Goal: Task Accomplishment & Management: Complete application form

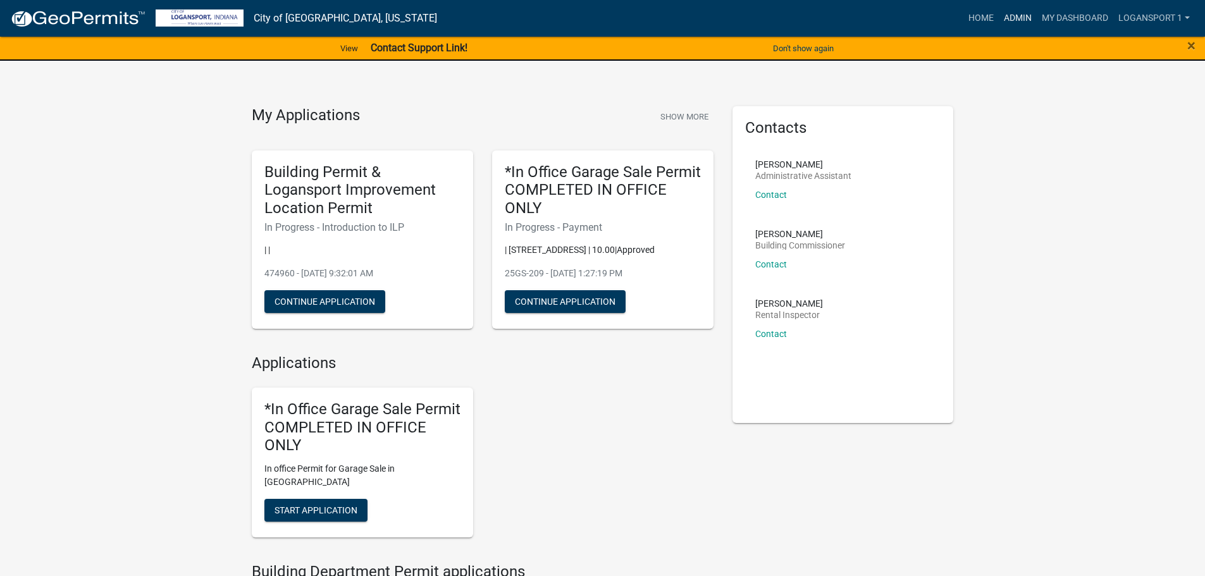
click at [1023, 18] on link "Admin" at bounding box center [1018, 18] width 38 height 24
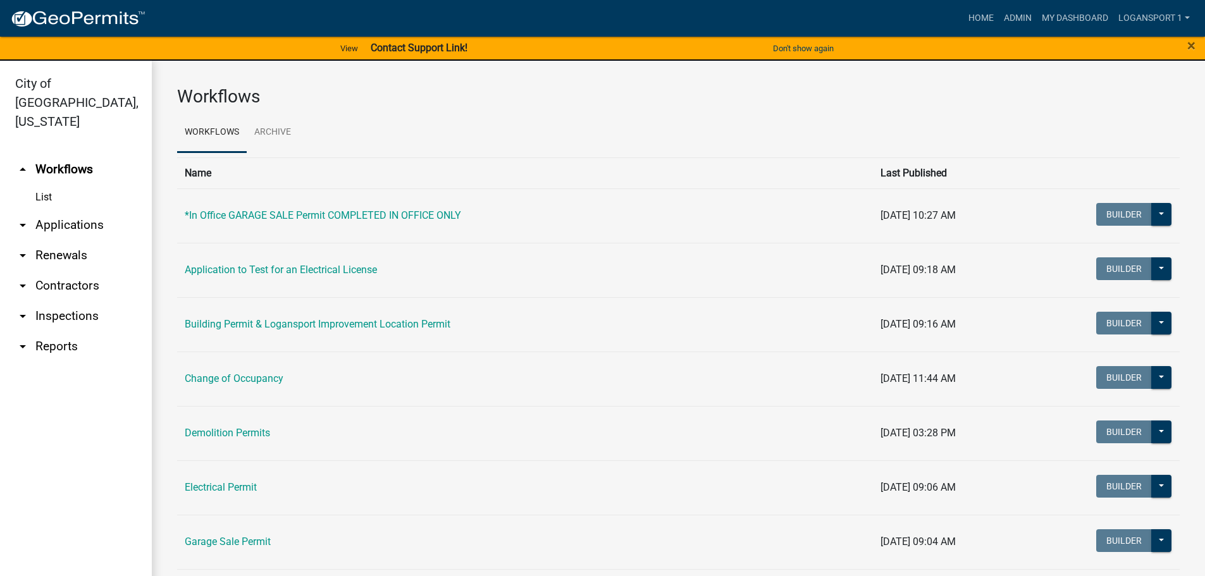
click at [75, 210] on link "arrow_drop_down Applications" at bounding box center [76, 225] width 152 height 30
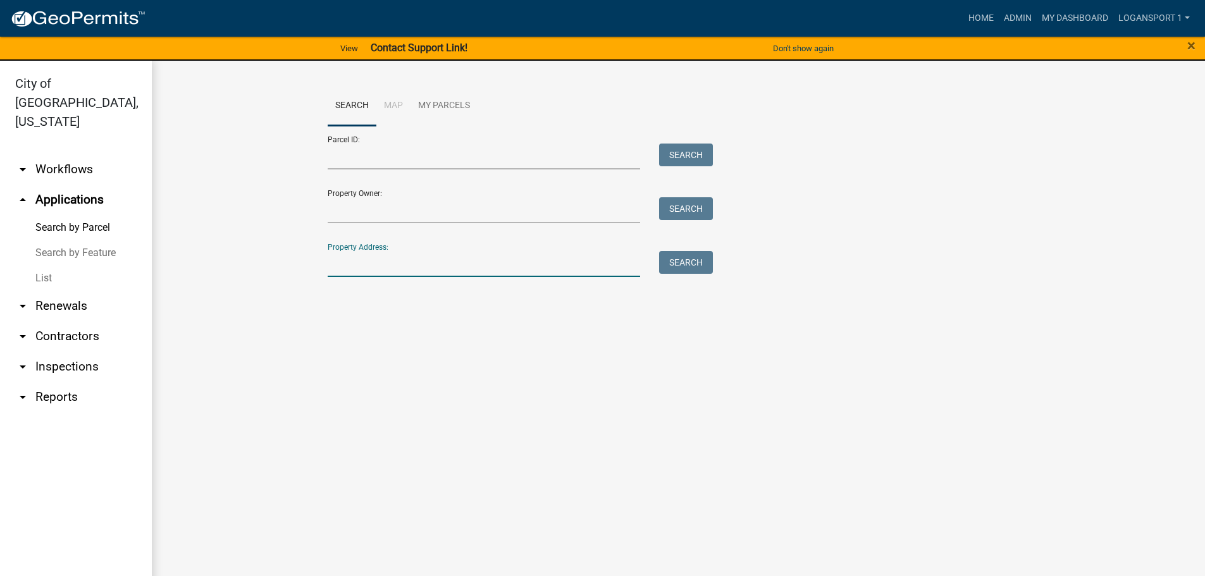
click at [415, 266] on input "Property Address:" at bounding box center [484, 264] width 313 height 26
click at [58, 321] on link "arrow_drop_down Contractors" at bounding box center [76, 336] width 152 height 30
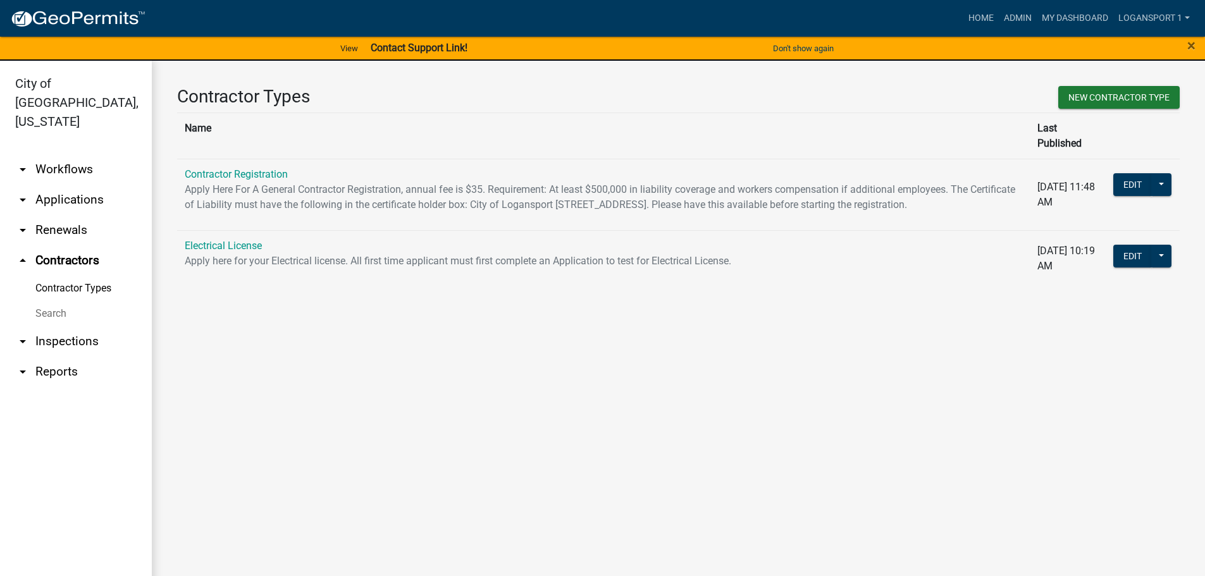
click at [209, 182] on p "Apply Here For A General Contractor Registration, annual fee is $35. Requiremen…" at bounding box center [603, 197] width 837 height 30
click at [209, 168] on link "Contractor Registration" at bounding box center [236, 174] width 103 height 12
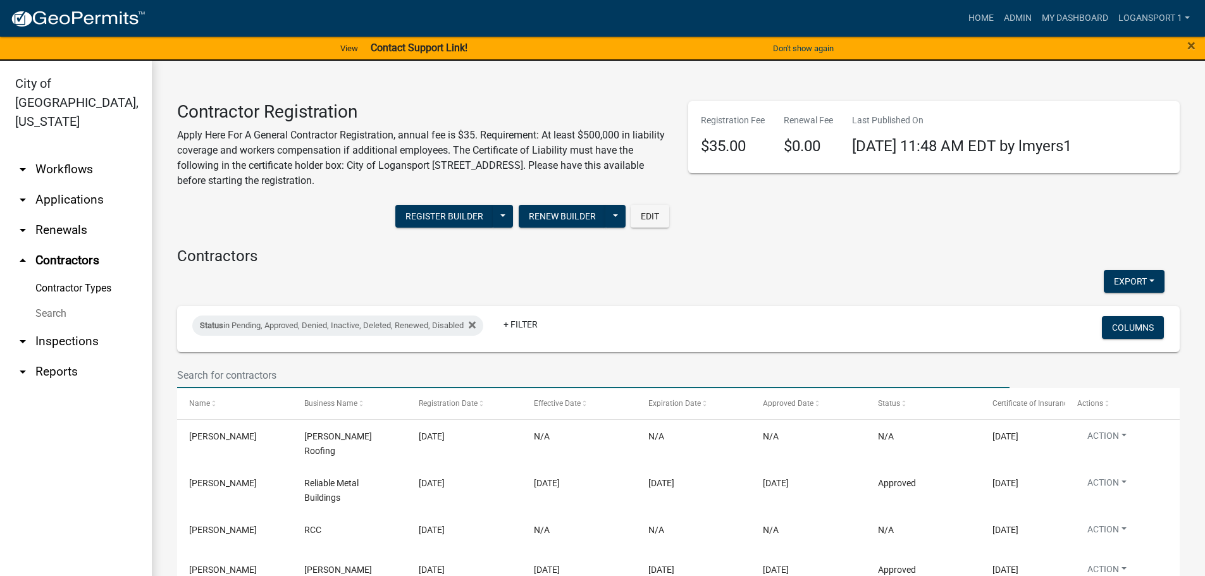
click at [204, 371] on input "text" at bounding box center [593, 375] width 832 height 26
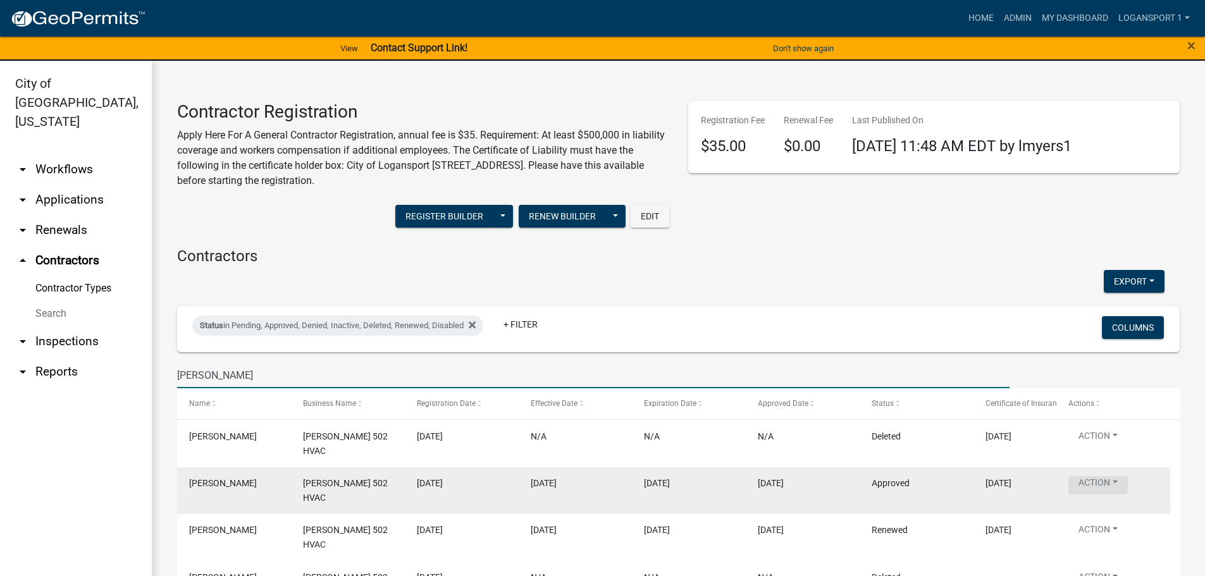
type input "[PERSON_NAME]"
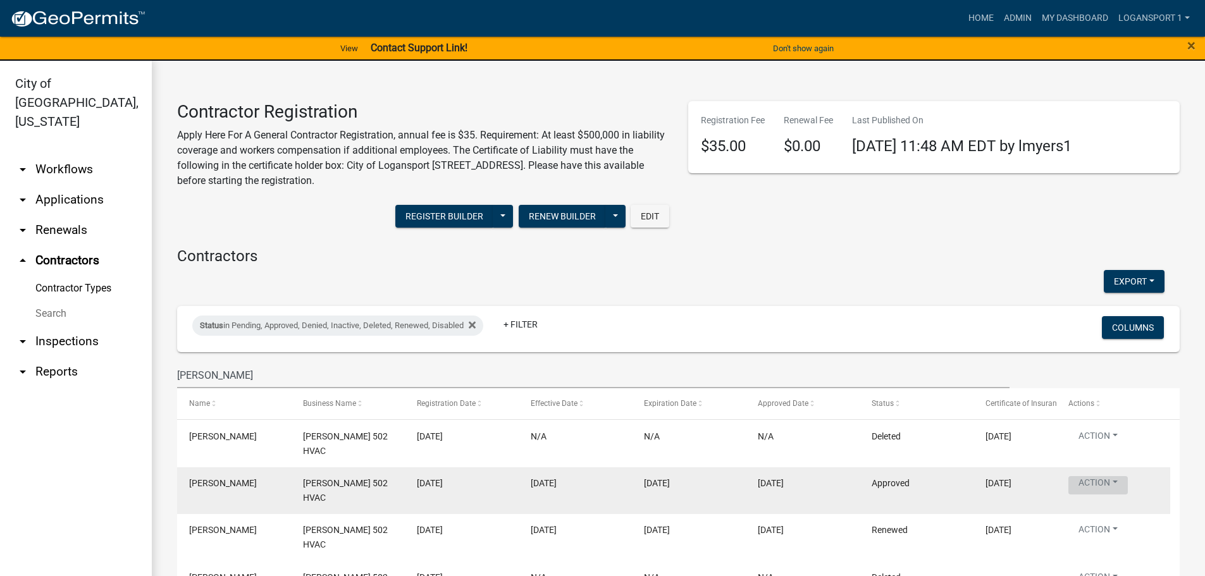
click at [1110, 477] on button "Action" at bounding box center [1097, 485] width 59 height 18
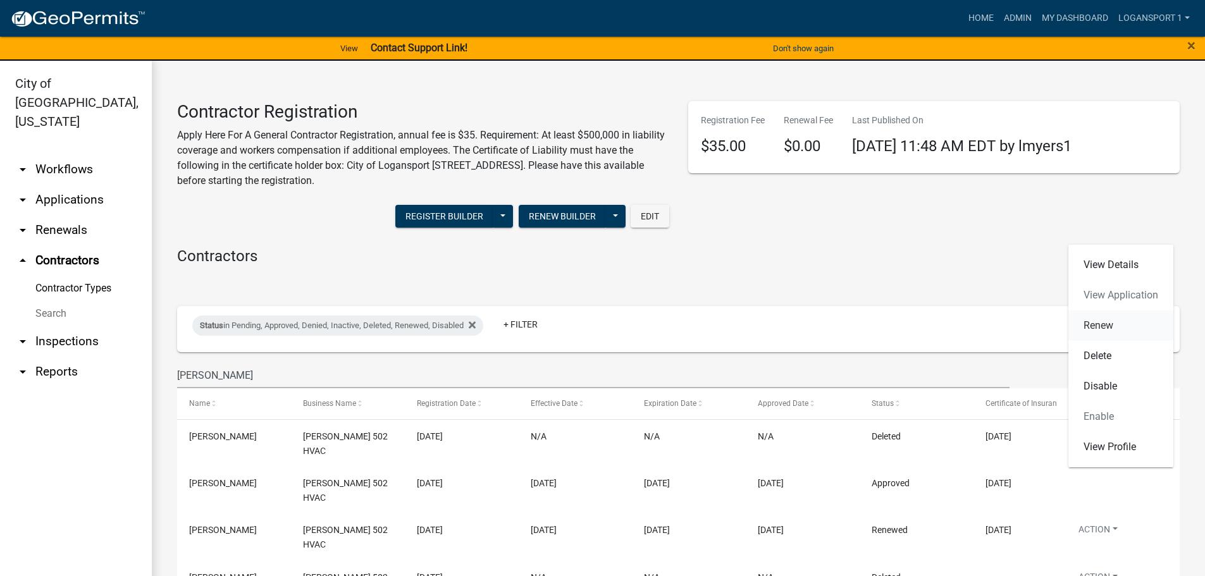
click at [1116, 330] on link "Renew" at bounding box center [1120, 326] width 105 height 30
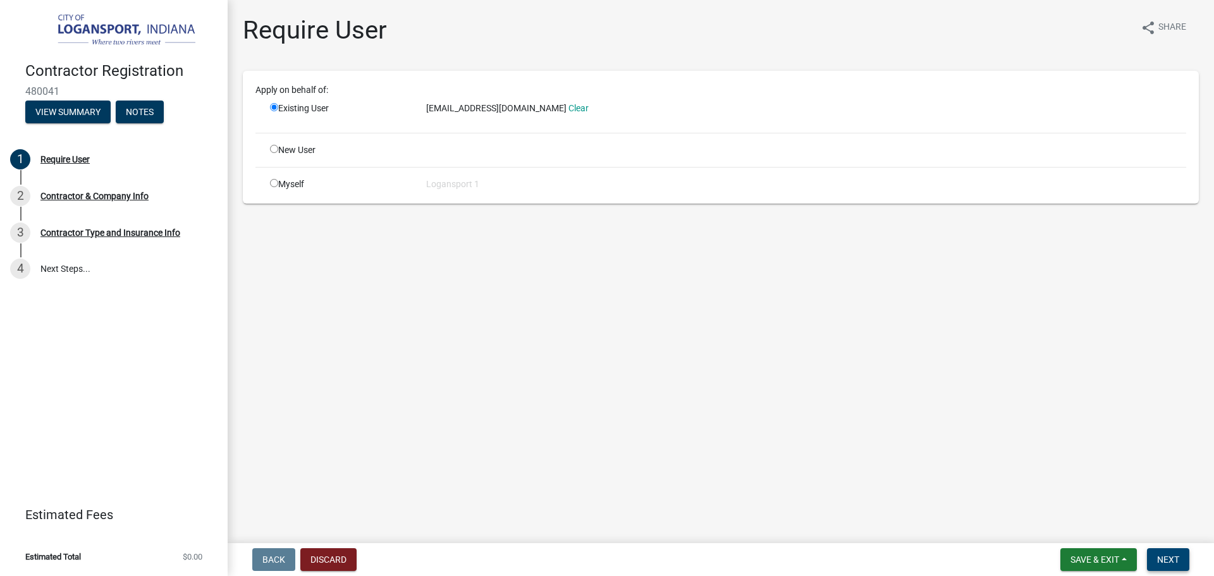
click at [1158, 556] on span "Next" at bounding box center [1168, 560] width 22 height 10
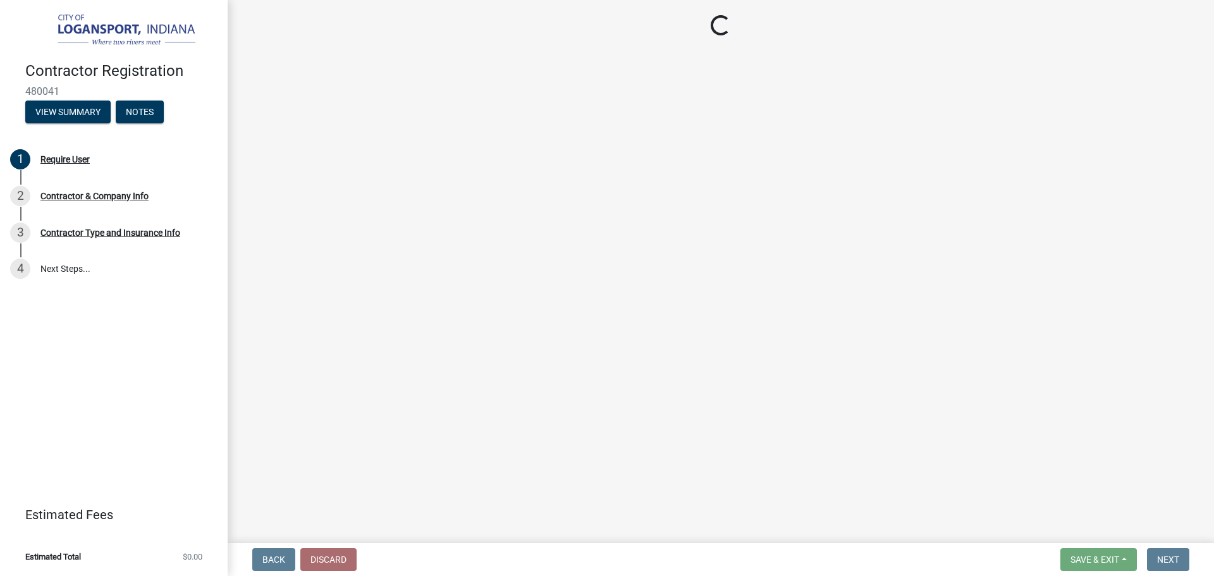
select select "IN"
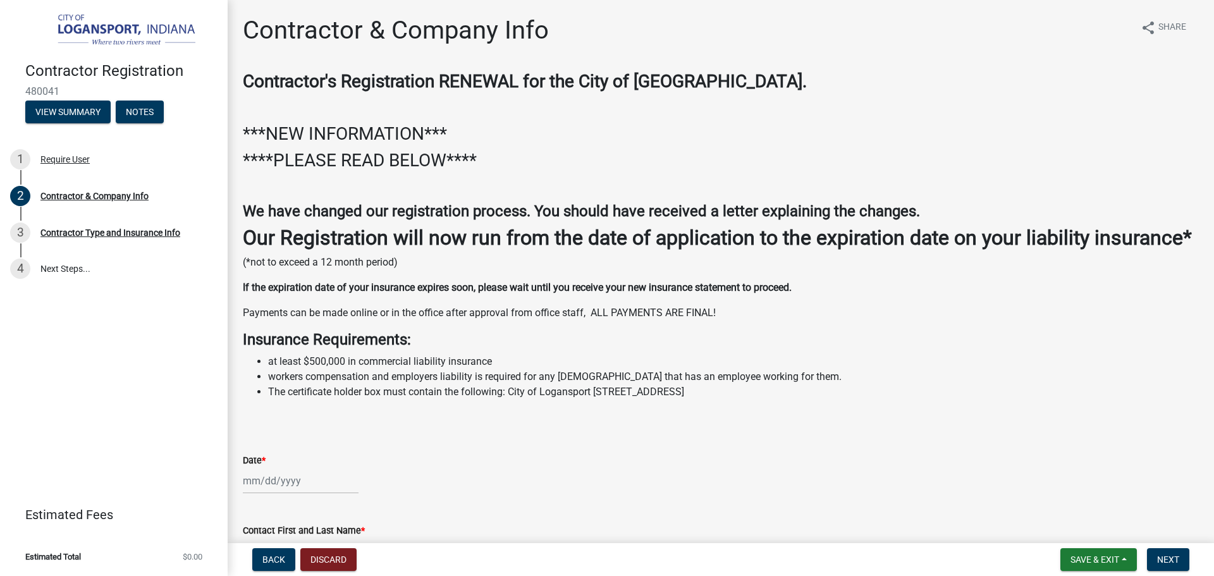
select select "9"
select select "2025"
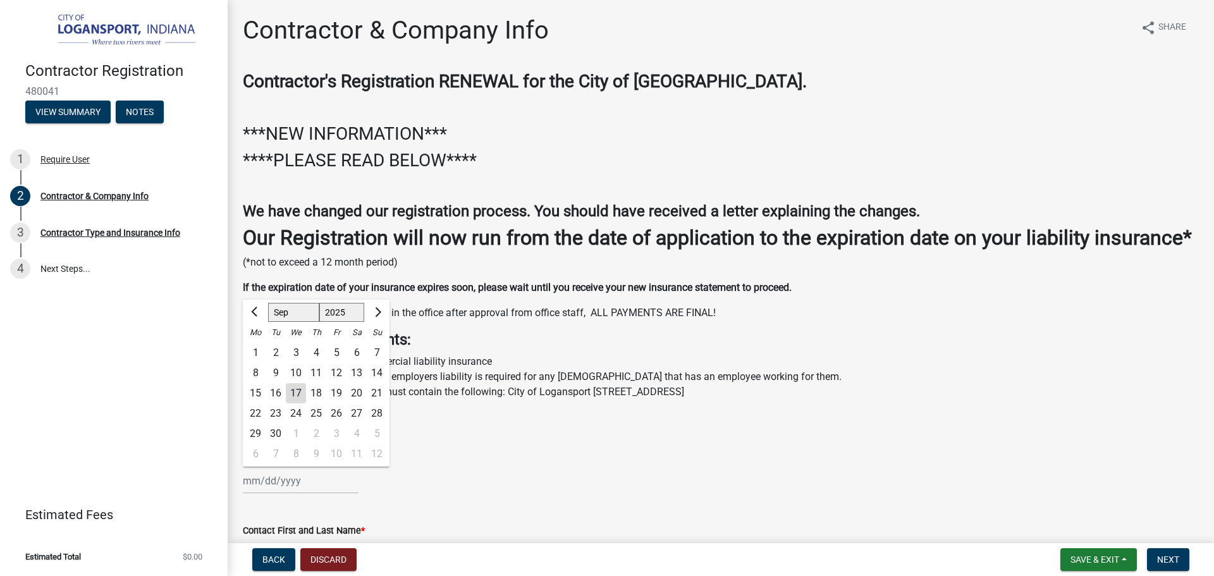
click at [285, 494] on div "[PERSON_NAME] Feb Mar Apr [PERSON_NAME][DATE] Oct Nov [DATE] 1526 1527 1528 152…" at bounding box center [301, 481] width 116 height 26
click at [371, 343] on div "Su" at bounding box center [377, 333] width 20 height 20
click at [298, 403] on div "17" at bounding box center [296, 393] width 20 height 20
type input "[DATE]"
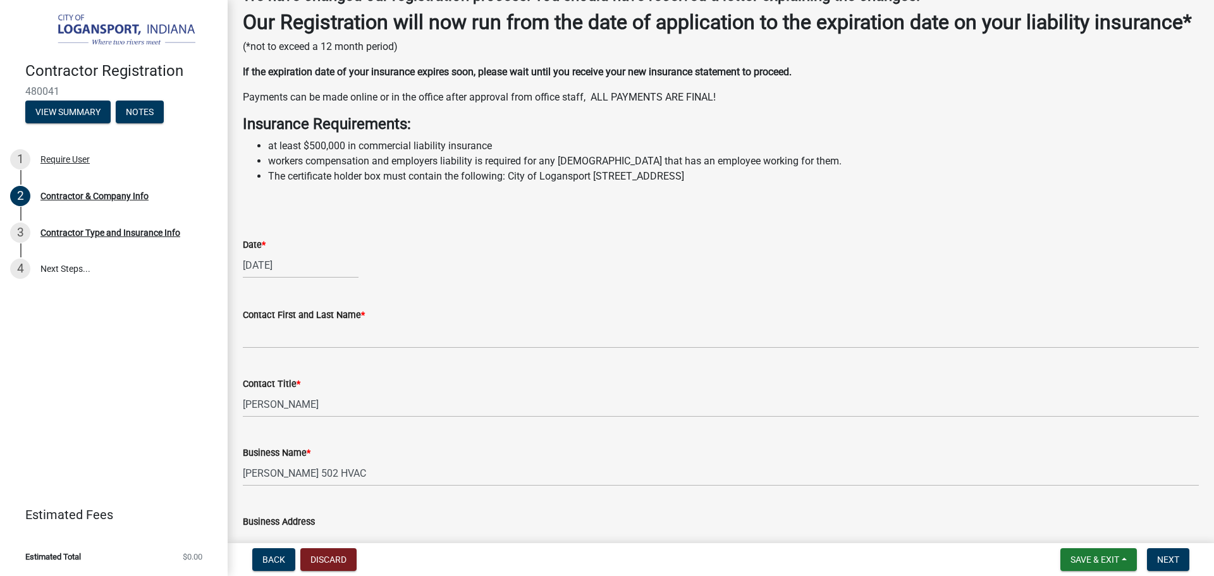
scroll to position [253, 0]
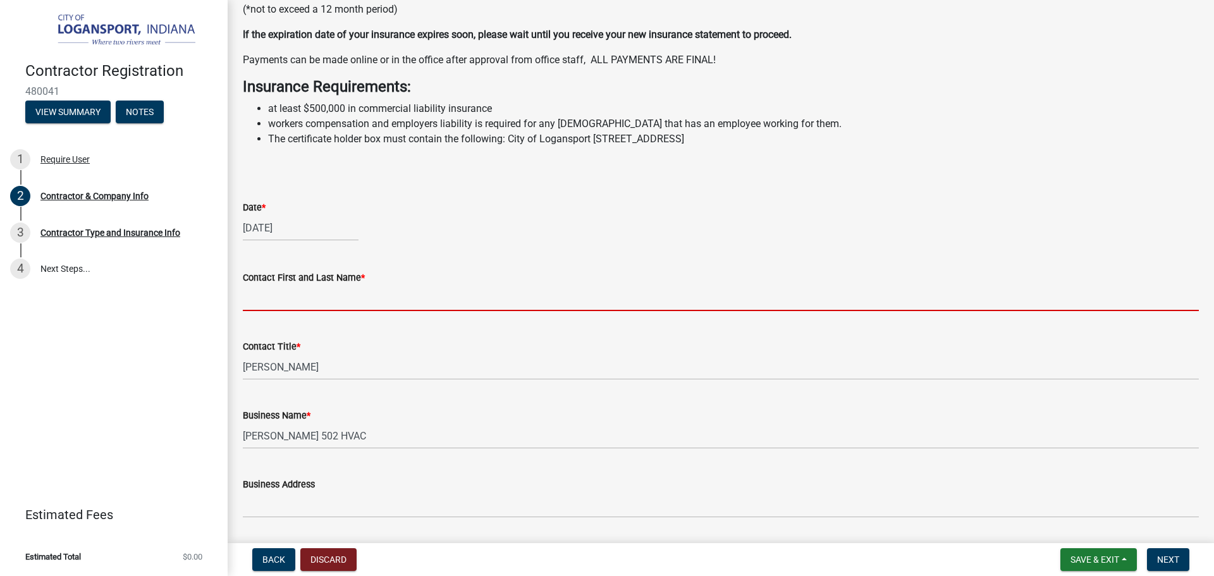
click at [301, 311] on input "Contact First and Last Name *" at bounding box center [721, 298] width 956 height 26
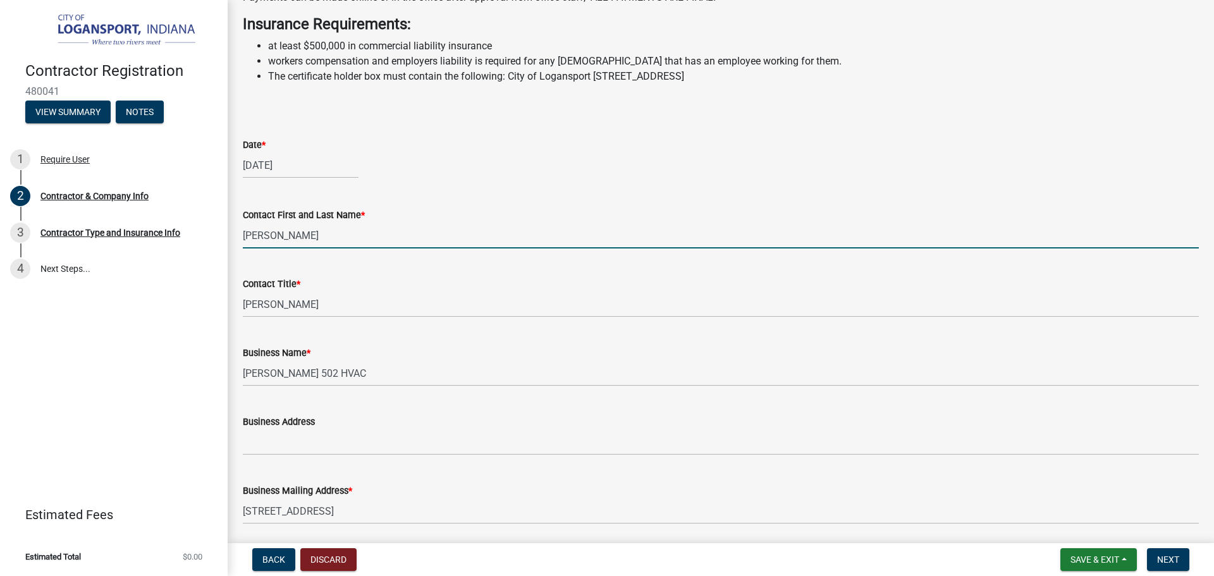
scroll to position [316, 0]
type input "[PERSON_NAME]"
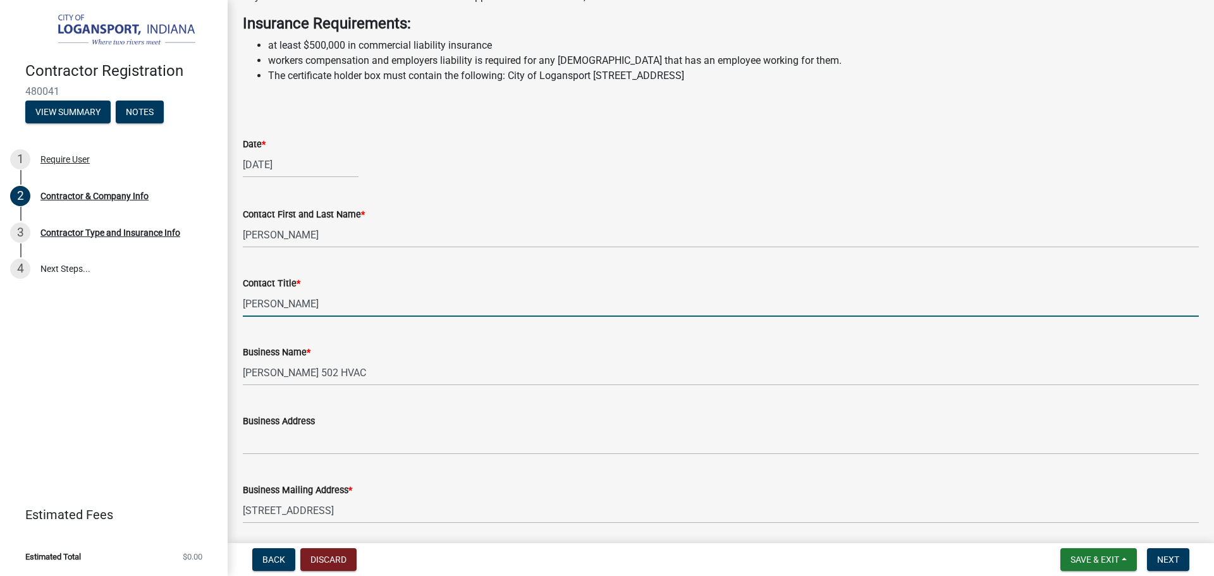
drag, startPoint x: 329, startPoint y: 328, endPoint x: 235, endPoint y: 314, distance: 94.5
click at [235, 314] on div "Contact Title * [PERSON_NAME]" at bounding box center [720, 287] width 975 height 59
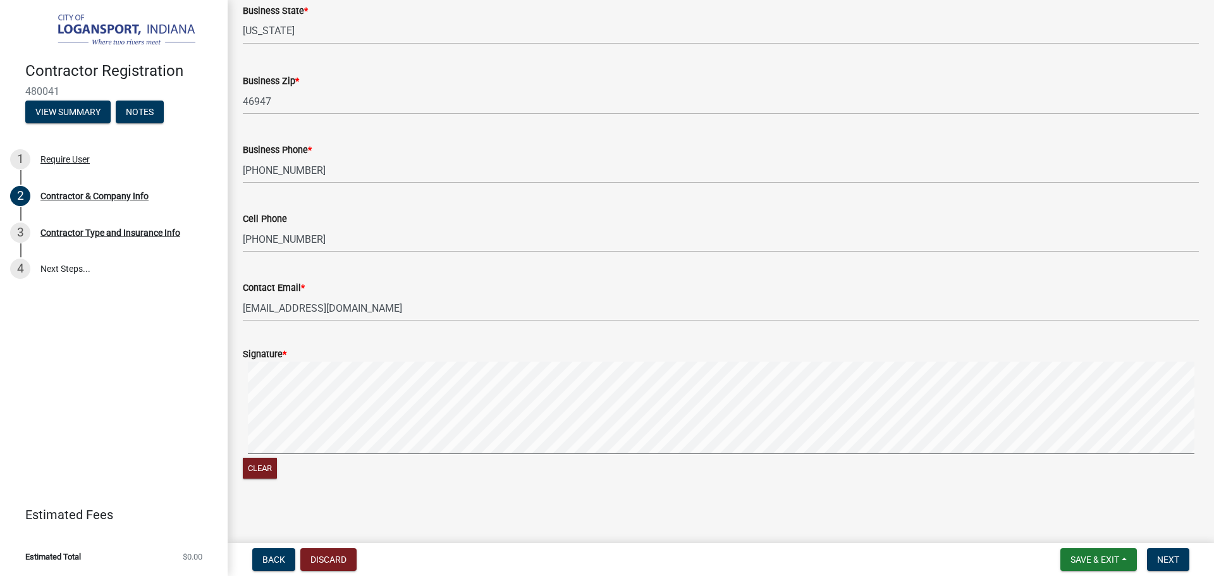
scroll to position [977, 0]
type input "Owner"
click at [254, 455] on button "Clear" at bounding box center [260, 464] width 34 height 21
click at [258, 467] on button "Clear" at bounding box center [260, 464] width 34 height 21
click at [1168, 558] on span "Next" at bounding box center [1168, 560] width 22 height 10
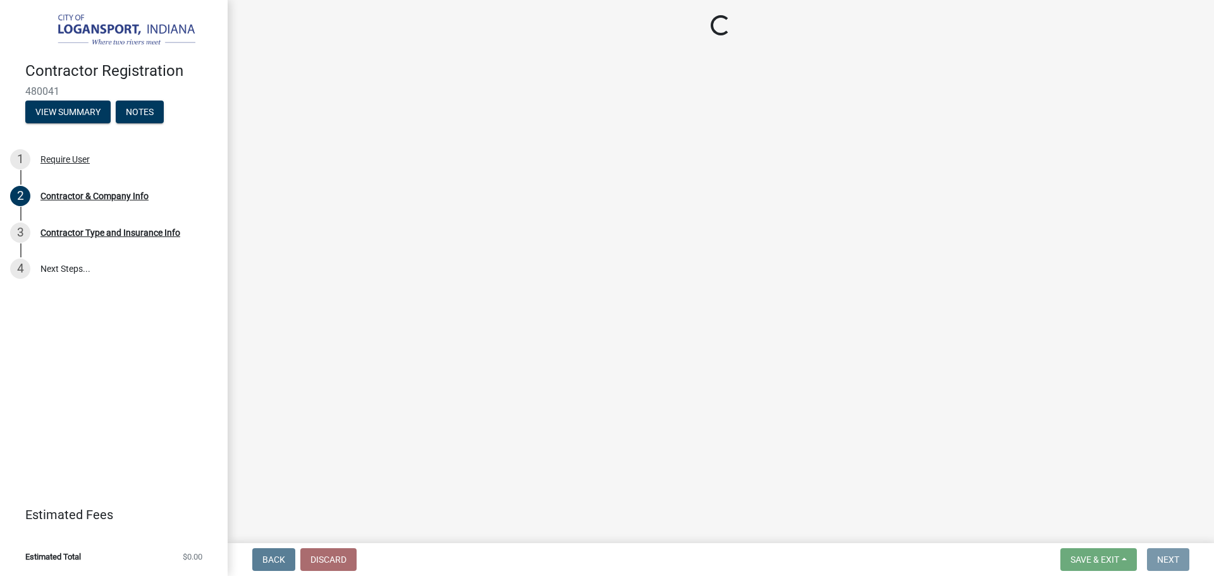
scroll to position [0, 0]
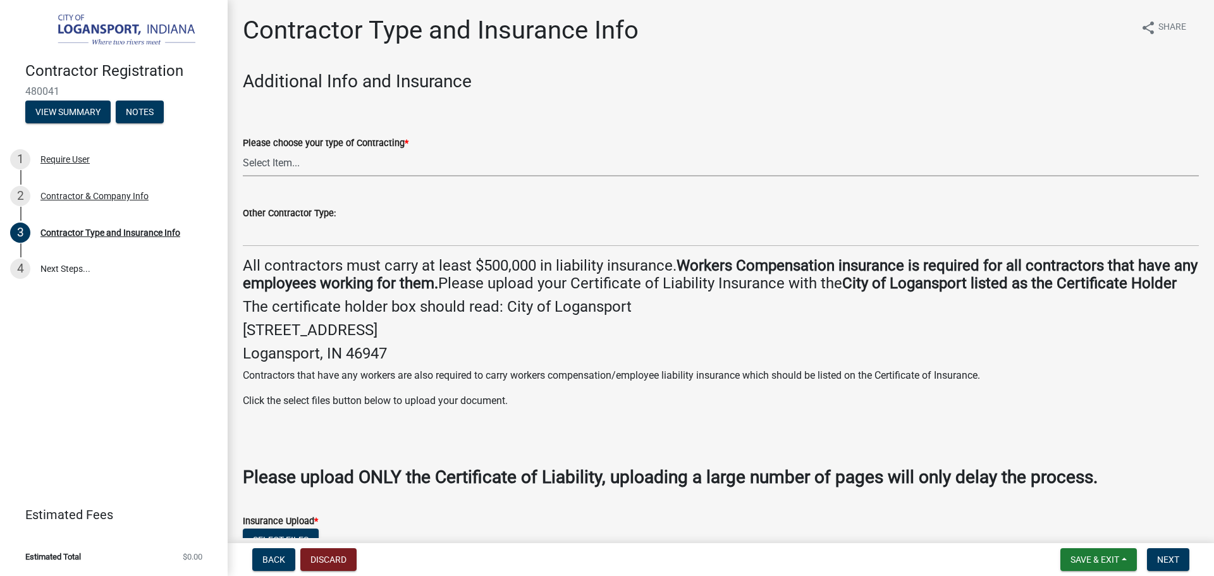
click at [325, 164] on select "Select Item... Plumber General HVAC Other Roofer Tree Service Demolition" at bounding box center [721, 164] width 956 height 26
click at [243, 151] on select "Select Item... Plumber General HVAC Other Roofer Tree Service Demolition" at bounding box center [721, 164] width 956 height 26
select select "6ed46f1b-89b7-48af-a87c-a0d63f2447d2"
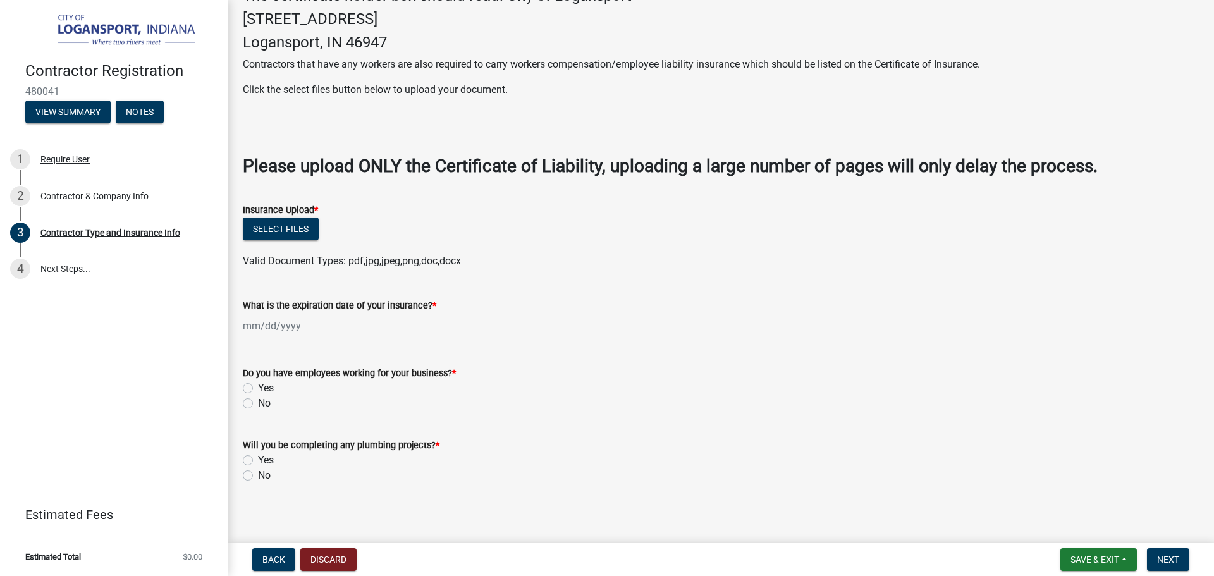
scroll to position [316, 0]
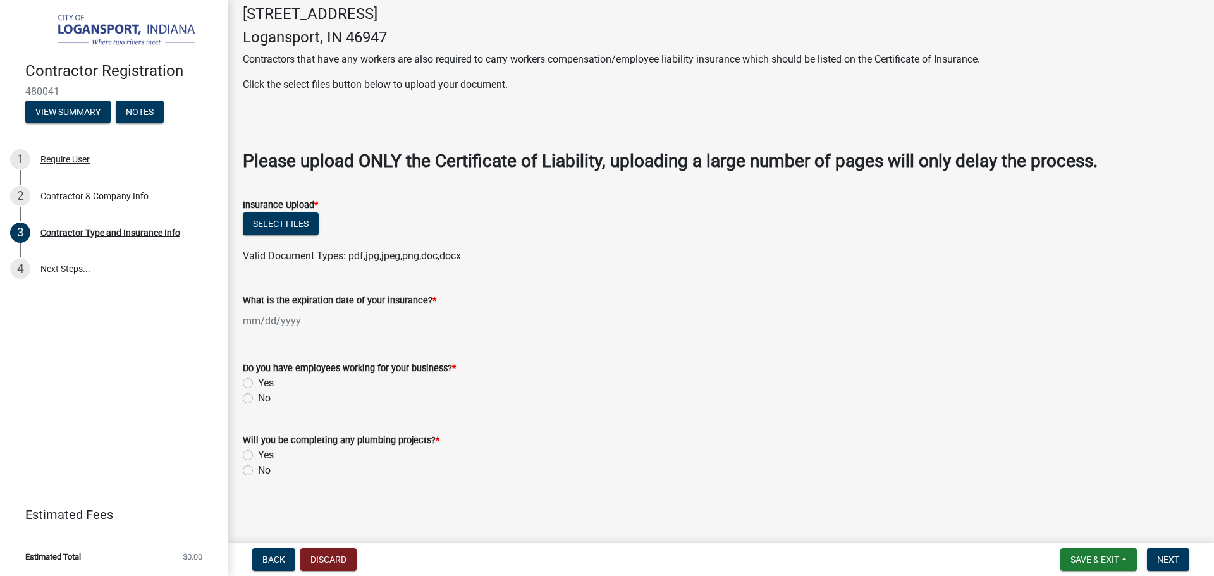
click at [274, 334] on div at bounding box center [301, 321] width 116 height 26
select select "9"
click at [357, 357] on select "1525 1526 1527 1528 1529 1530 1531 1532 1533 1534 1535 1536 1537 1538 1539 1540…" at bounding box center [342, 347] width 46 height 19
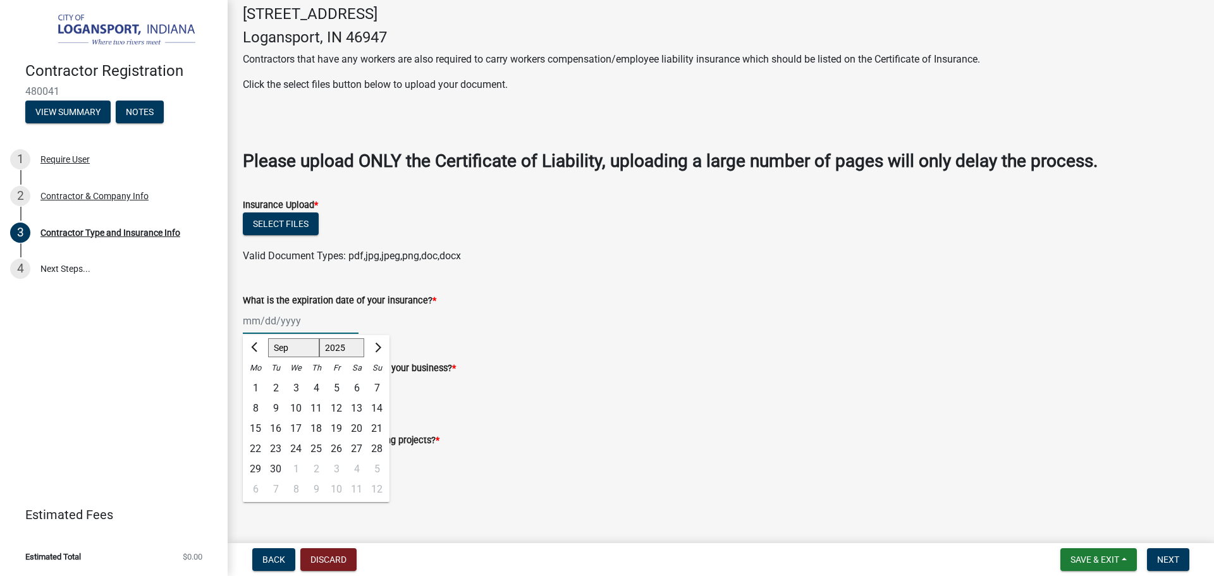
select select "2026"
click at [319, 356] on select "1525 1526 1527 1528 1529 1530 1531 1532 1533 1534 1535 1536 1537 1538 1539 1540…" at bounding box center [342, 347] width 46 height 19
click at [283, 459] on div "22" at bounding box center [276, 449] width 20 height 20
type input "[DATE]"
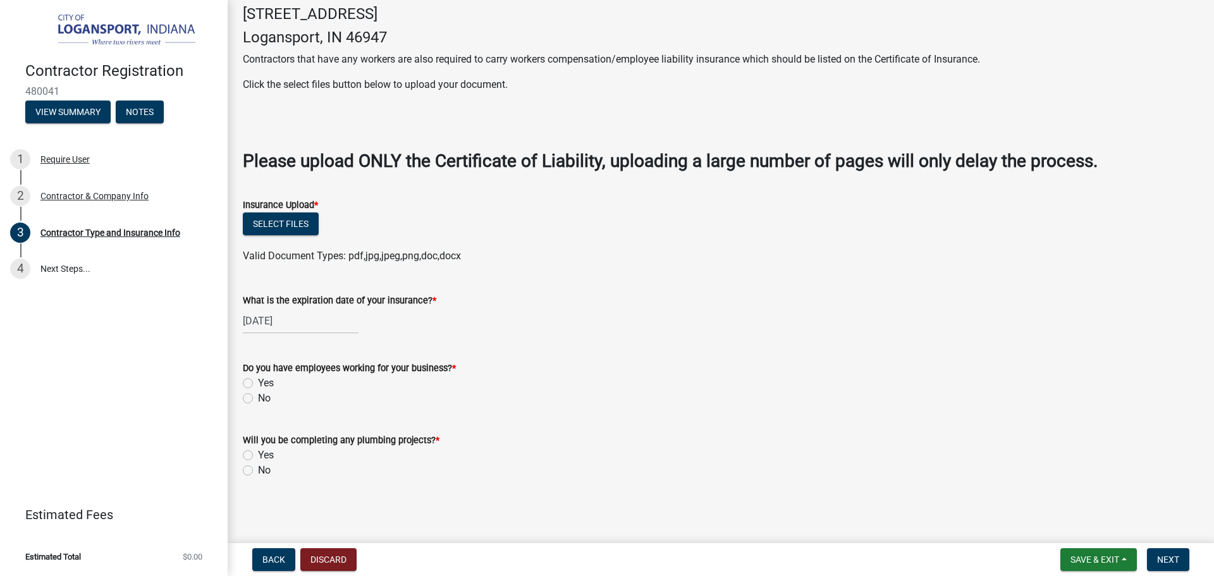
click at [258, 406] on label "No" at bounding box center [264, 398] width 13 height 15
click at [258, 399] on input "No" at bounding box center [262, 395] width 8 height 8
radio input "true"
click at [258, 478] on label "No" at bounding box center [264, 470] width 13 height 15
click at [258, 471] on input "No" at bounding box center [262, 467] width 8 height 8
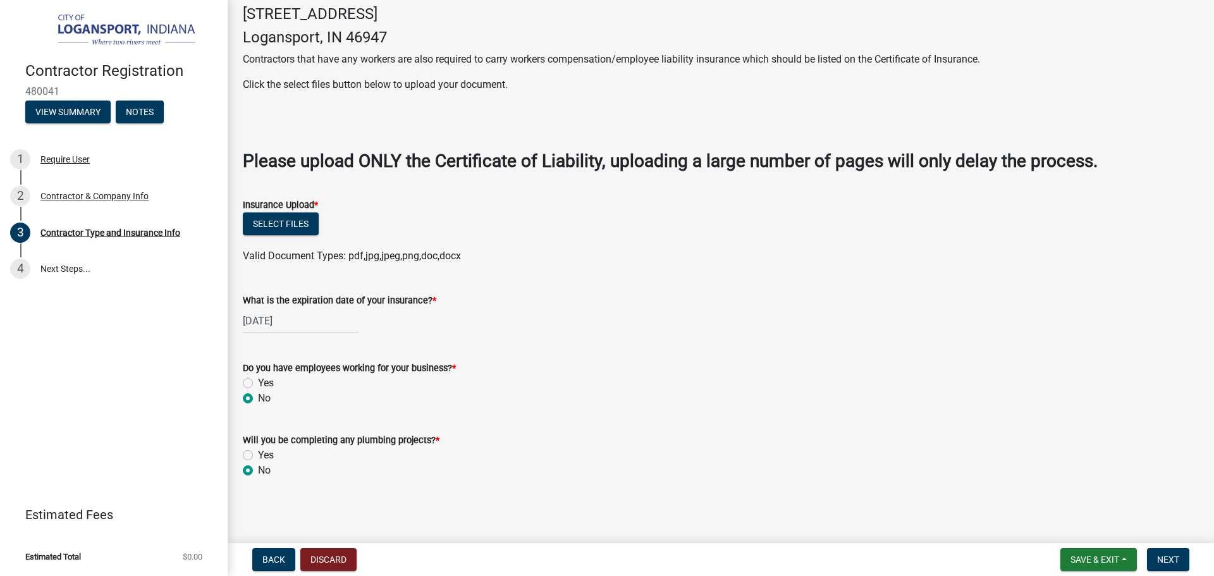
radio input "true"
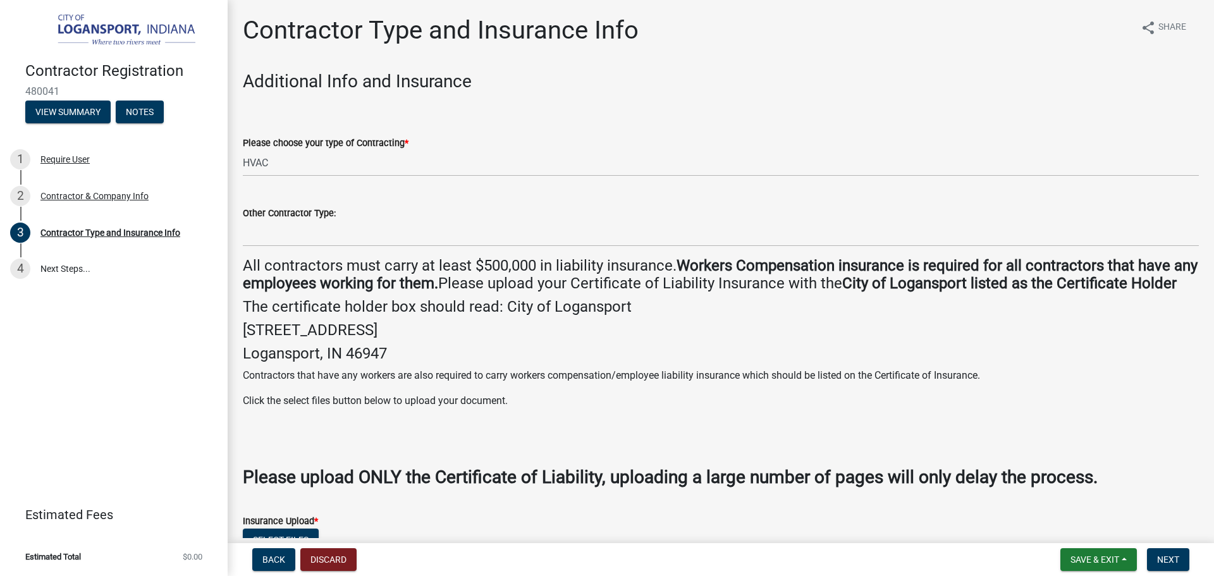
scroll to position [190, 0]
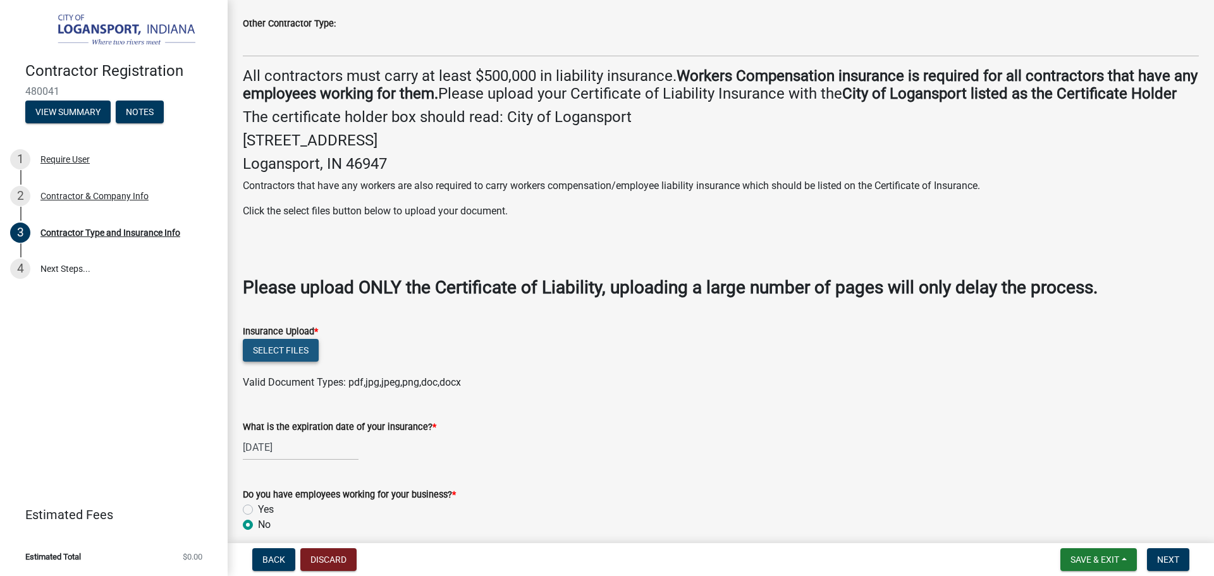
click at [283, 362] on button "Select files" at bounding box center [281, 350] width 76 height 23
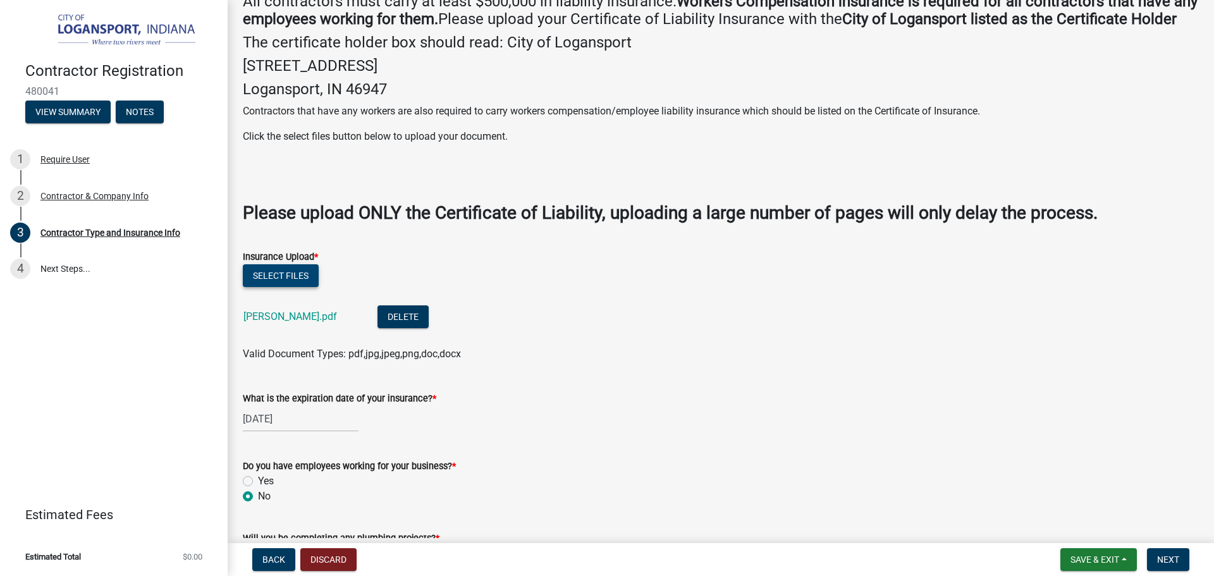
scroll to position [379, 0]
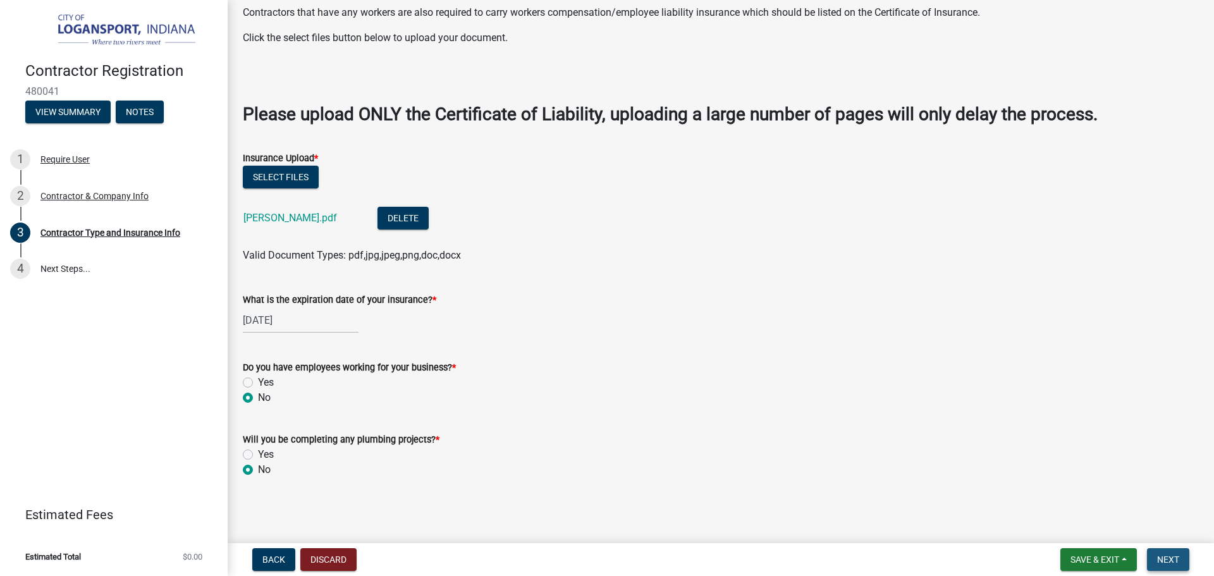
click at [1169, 555] on span "Next" at bounding box center [1168, 560] width 22 height 10
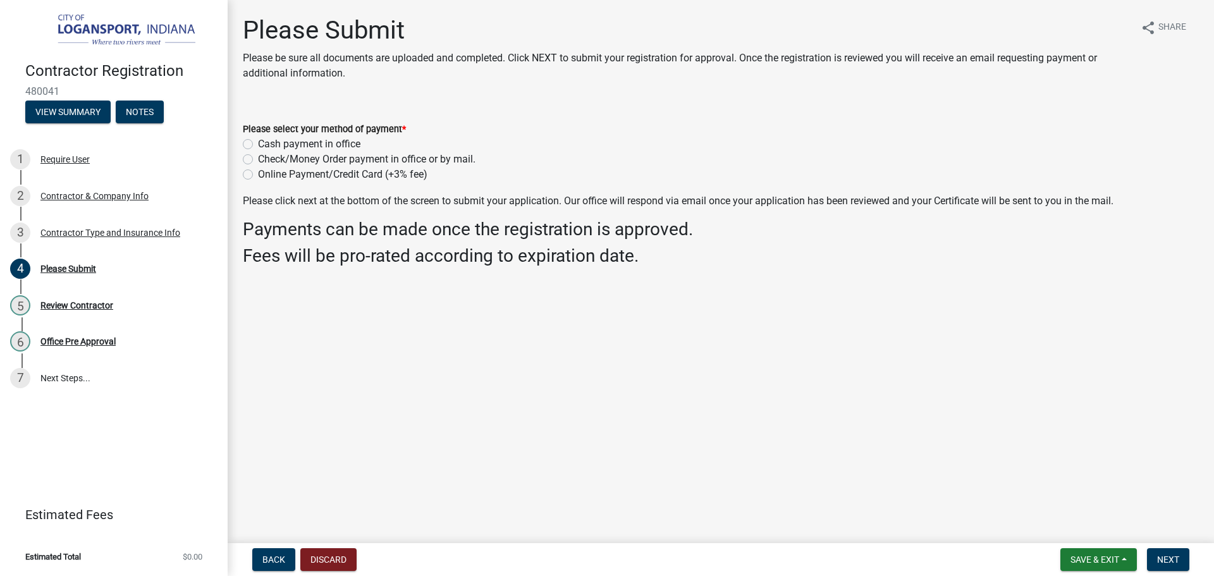
click at [258, 144] on label "Cash payment in office" at bounding box center [309, 144] width 102 height 15
click at [258, 144] on input "Cash payment in office" at bounding box center [262, 141] width 8 height 8
radio input "true"
click at [1184, 558] on button "Next" at bounding box center [1168, 559] width 42 height 23
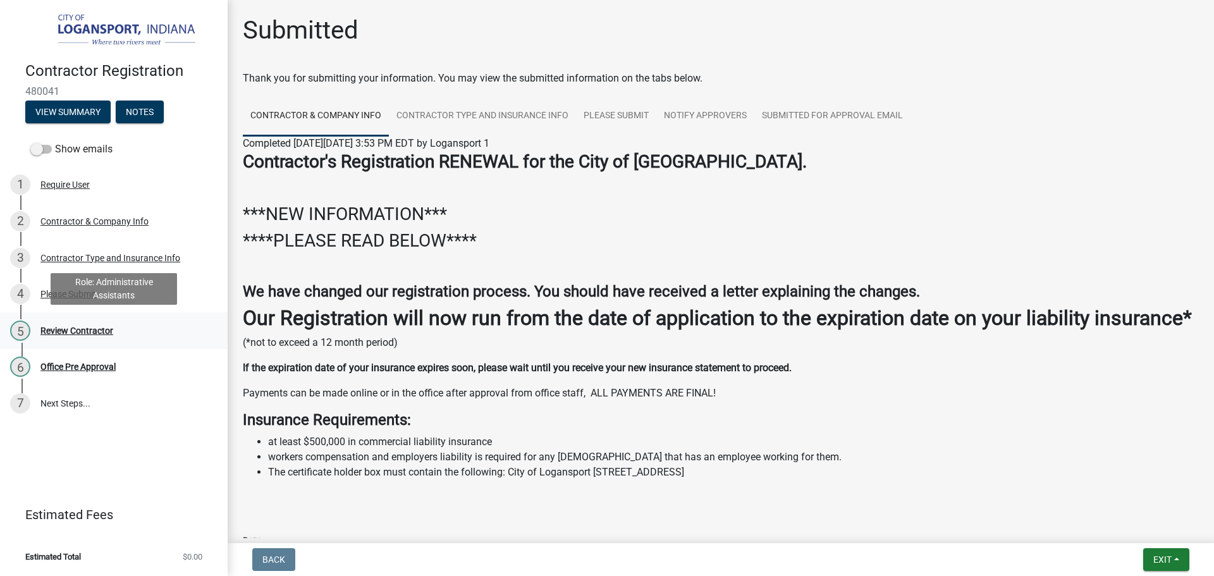
click at [99, 331] on div "Review Contractor" at bounding box center [76, 330] width 73 height 9
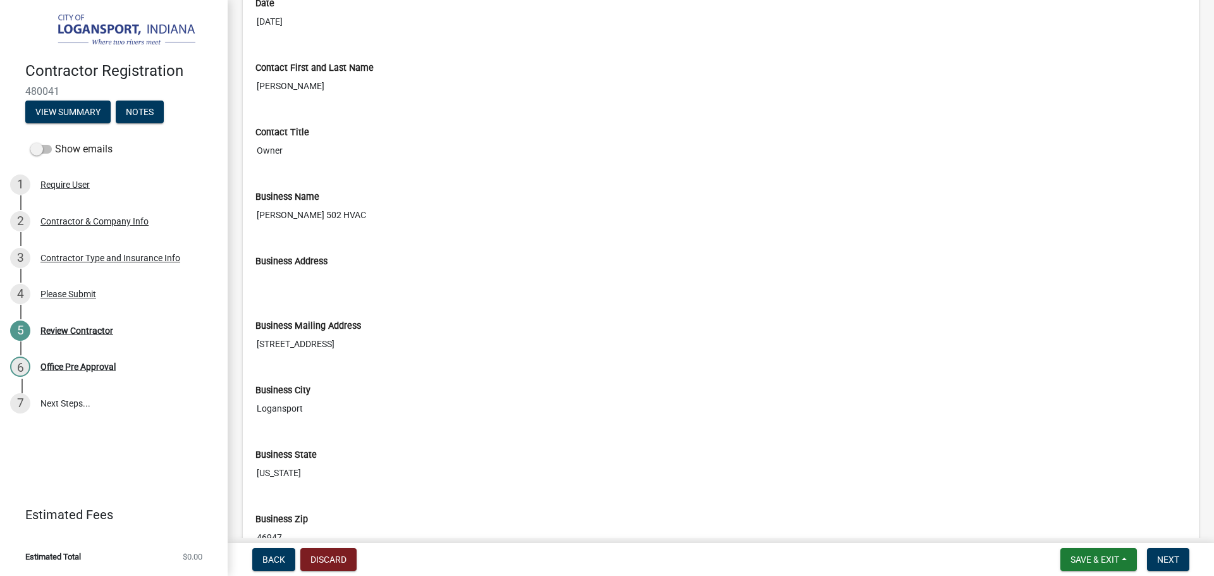
scroll to position [632, 0]
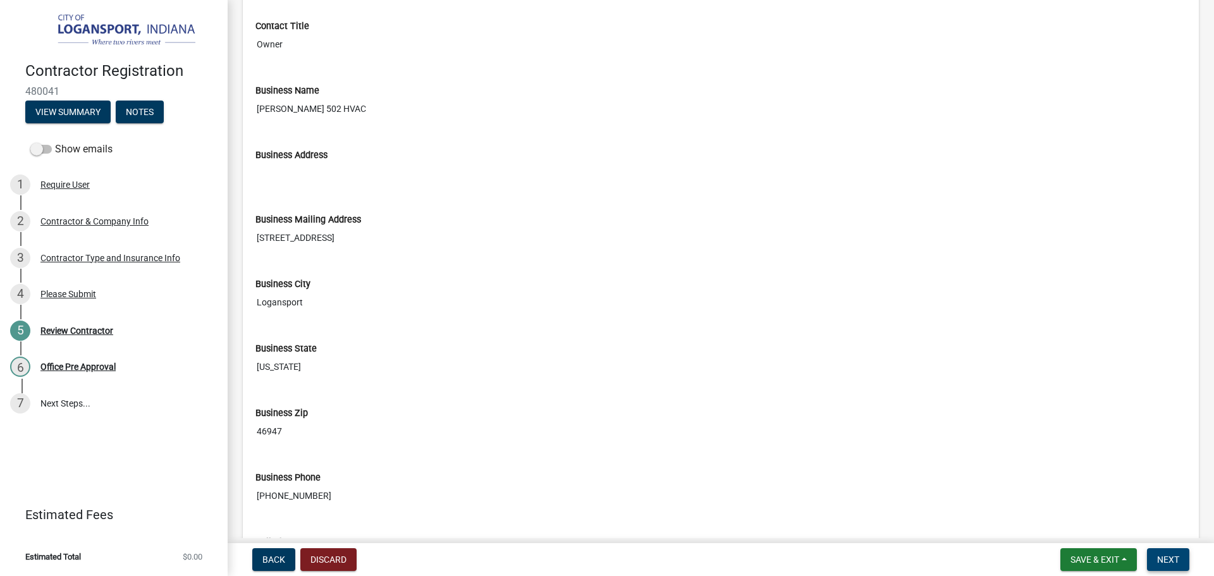
click at [1162, 560] on span "Next" at bounding box center [1168, 560] width 22 height 10
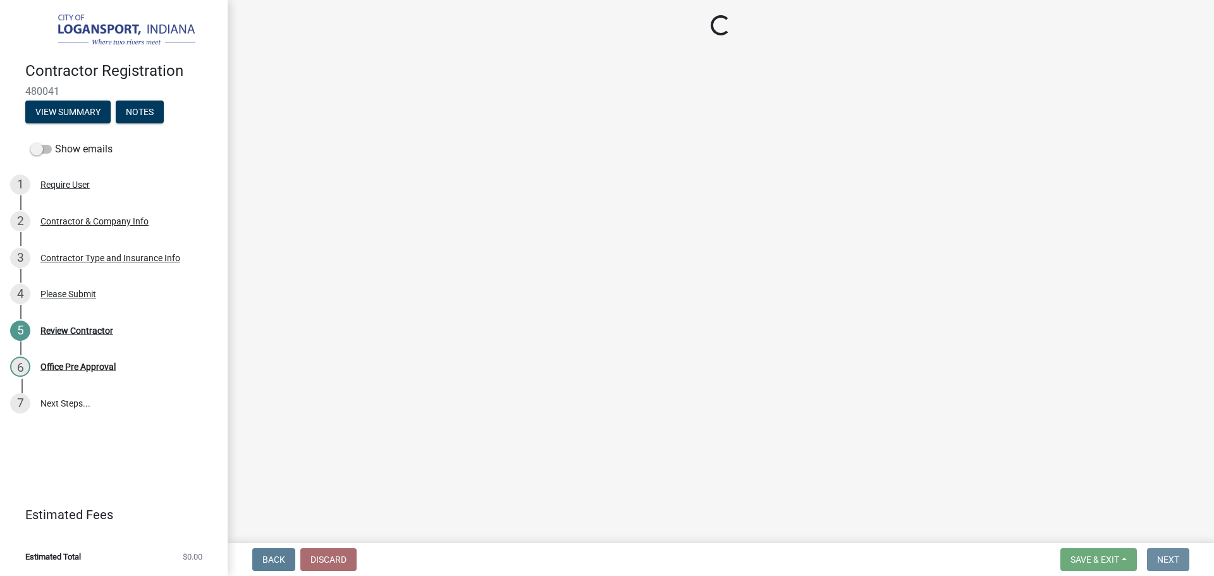
scroll to position [0, 0]
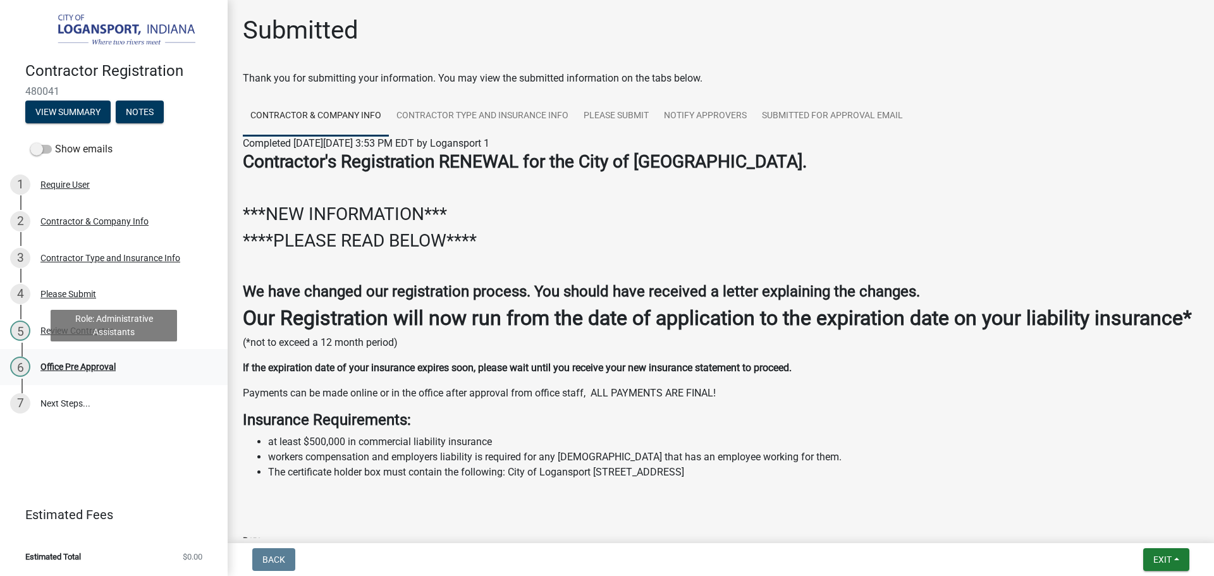
click at [52, 371] on div "Office Pre Approval" at bounding box center [77, 366] width 75 height 9
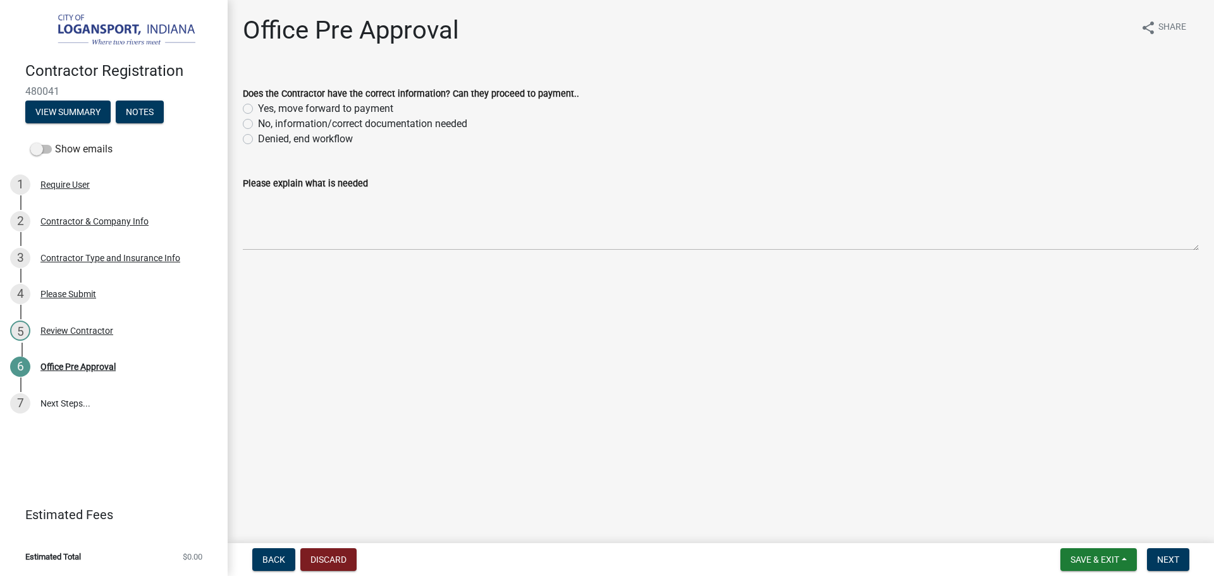
click at [254, 104] on div "Yes, move forward to payment" at bounding box center [721, 108] width 956 height 15
click at [258, 108] on label "Yes, move forward to payment" at bounding box center [325, 108] width 135 height 15
click at [258, 108] on input "Yes, move forward to payment" at bounding box center [262, 105] width 8 height 8
radio input "true"
click at [1166, 562] on span "Next" at bounding box center [1168, 560] width 22 height 10
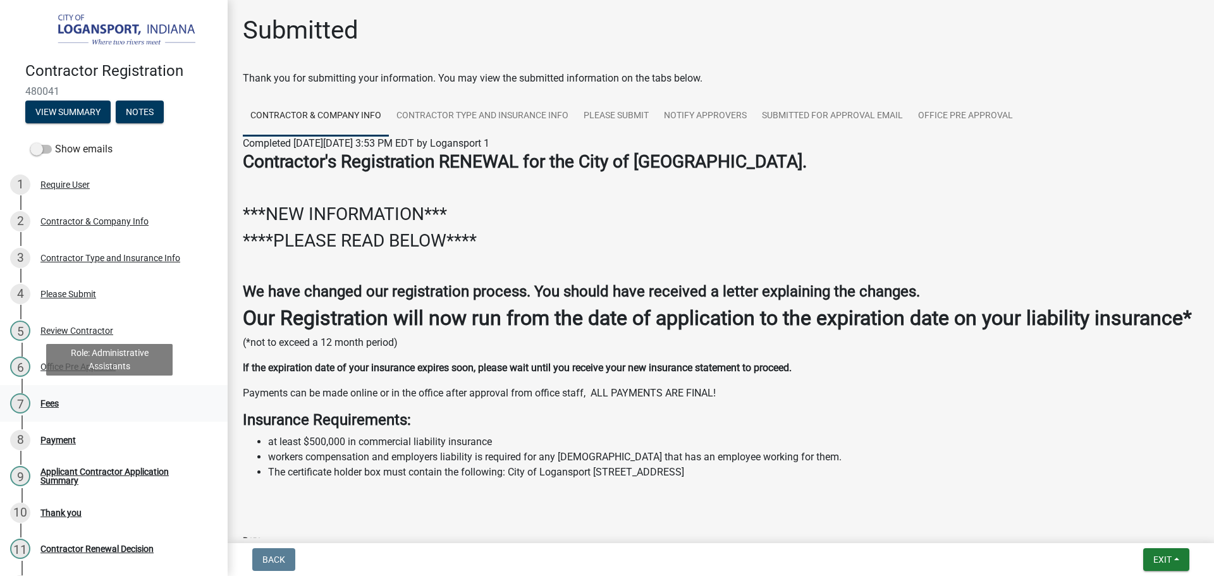
click at [44, 399] on div "Fees" at bounding box center [49, 403] width 18 height 9
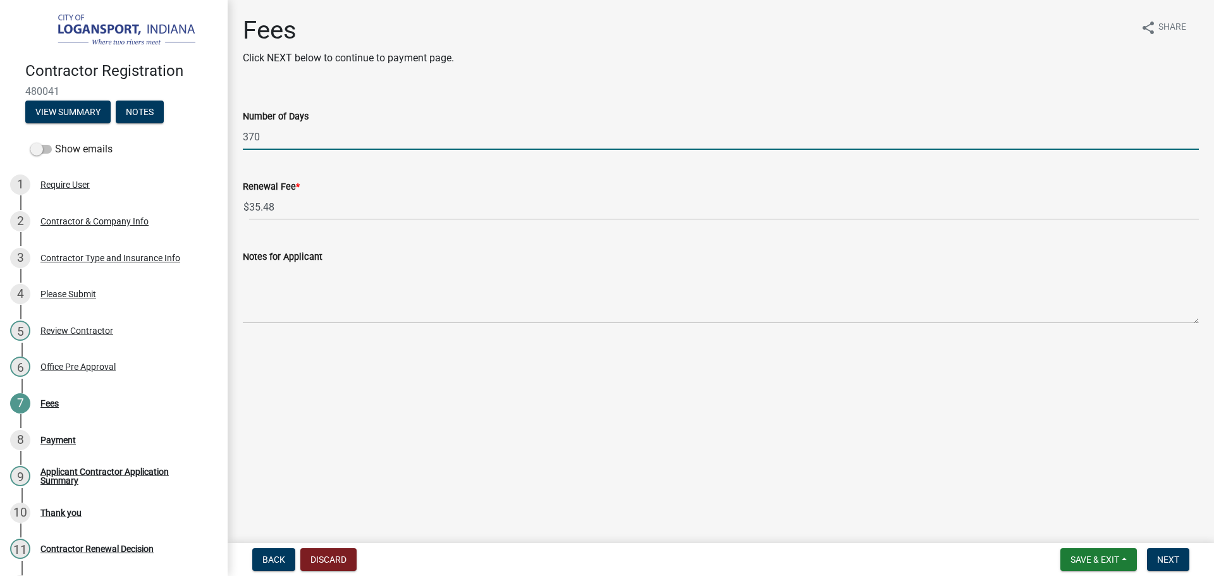
click at [288, 139] on input "370" at bounding box center [721, 137] width 956 height 26
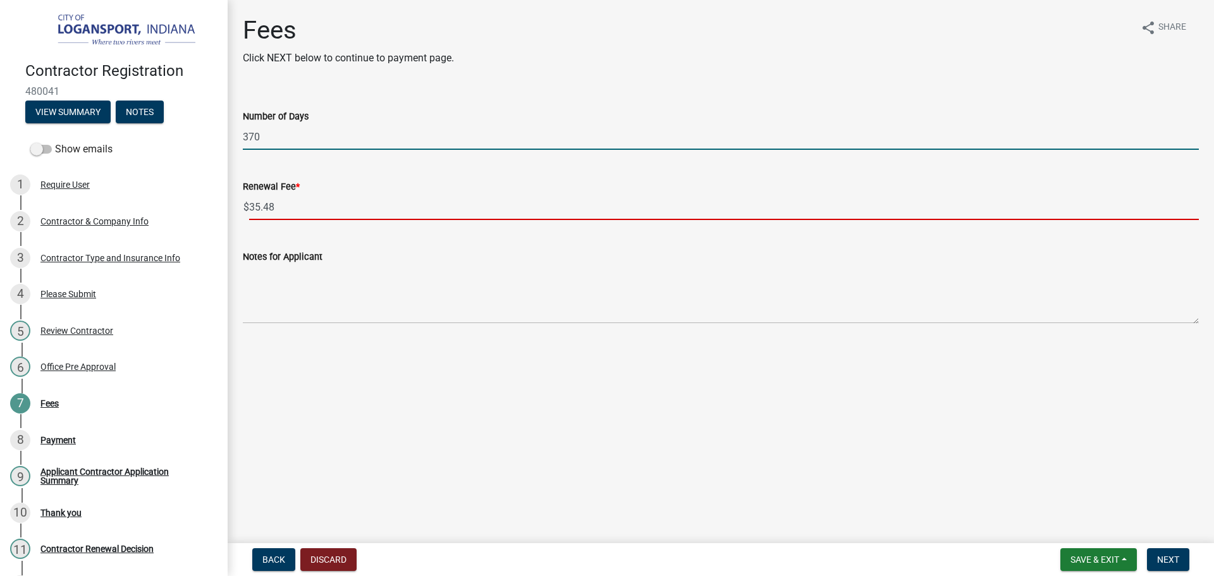
click at [283, 204] on input "35.48" at bounding box center [724, 207] width 950 height 26
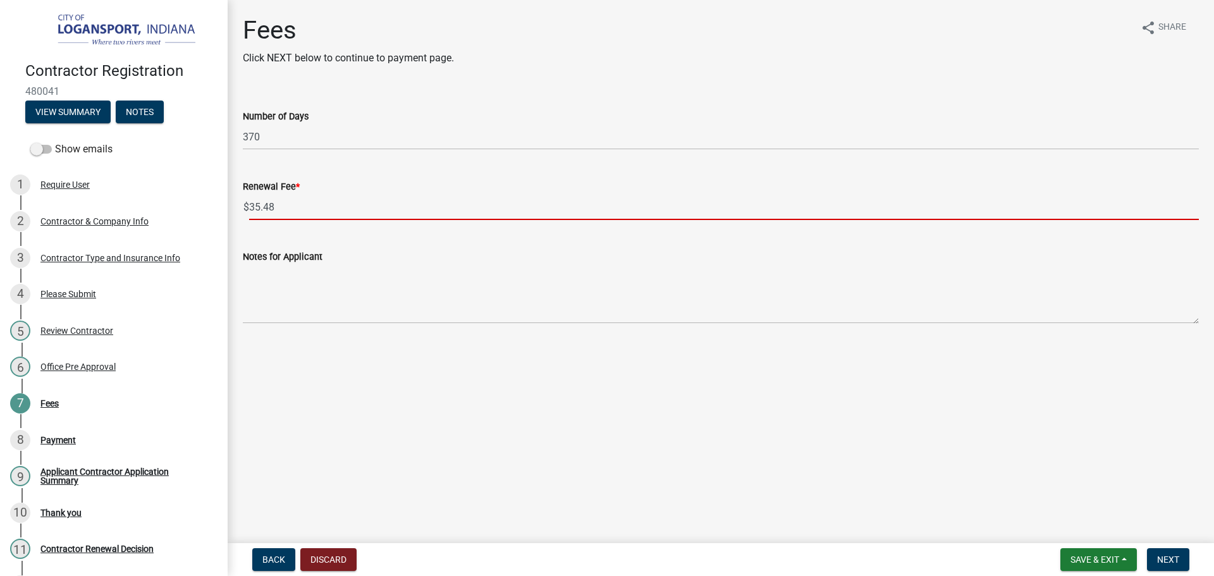
click at [284, 204] on input "35.48" at bounding box center [724, 207] width 950 height 26
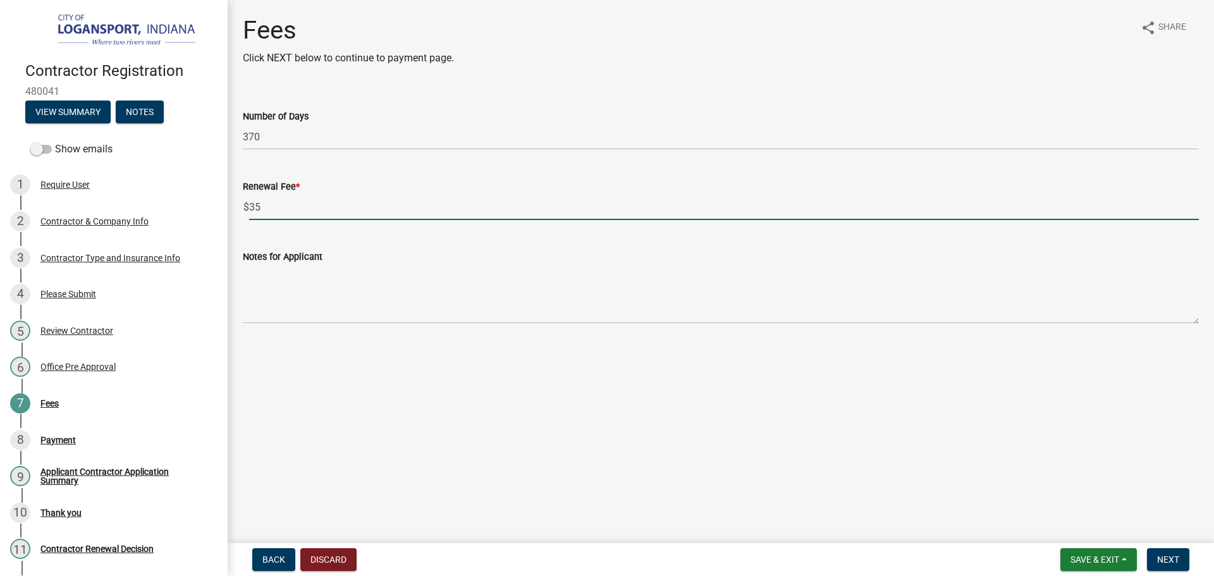
type input "35"
click at [1175, 544] on nav "Back Discard Save & Exit Save Save & Exit Next" at bounding box center [721, 559] width 987 height 33
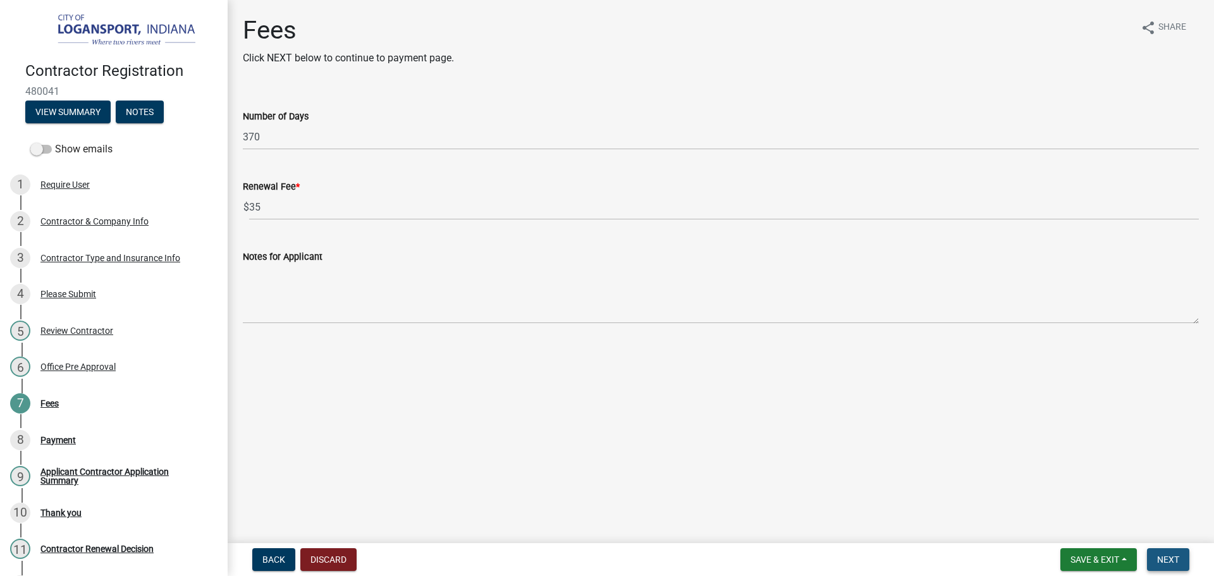
click at [1171, 562] on span "Next" at bounding box center [1168, 560] width 22 height 10
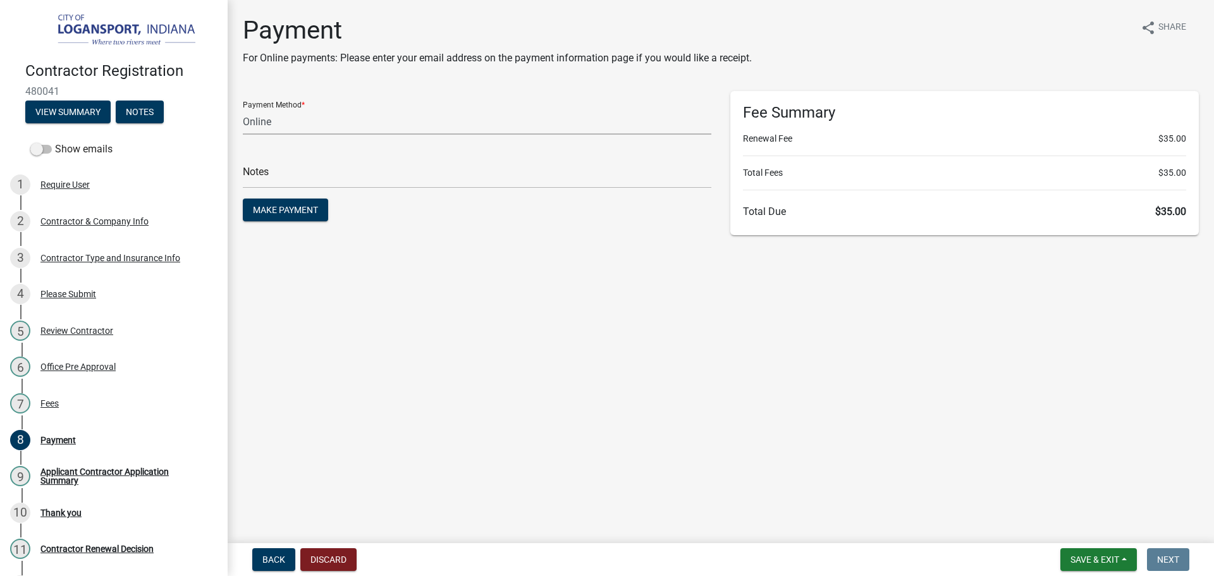
click at [303, 114] on select "Credit Card POS Check Cash Online" at bounding box center [477, 122] width 469 height 26
select select "2: 1"
click at [243, 109] on select "Credit Card POS Check Cash Online" at bounding box center [477, 122] width 469 height 26
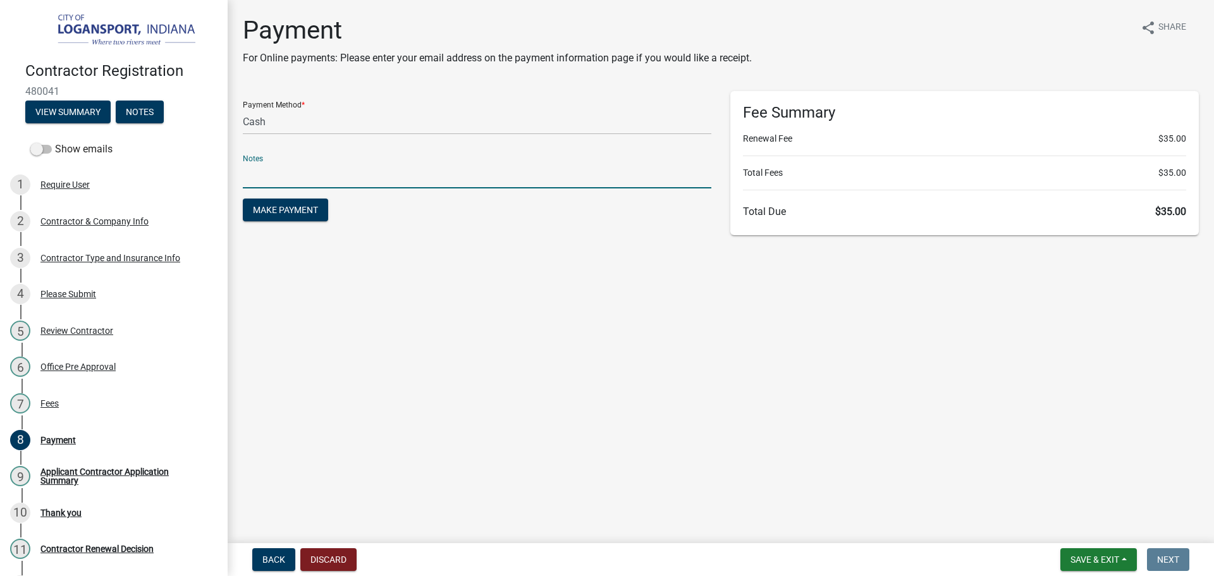
click at [303, 172] on input "text" at bounding box center [477, 176] width 469 height 26
type input "118363"
click at [243, 199] on button "Make Payment" at bounding box center [285, 210] width 85 height 23
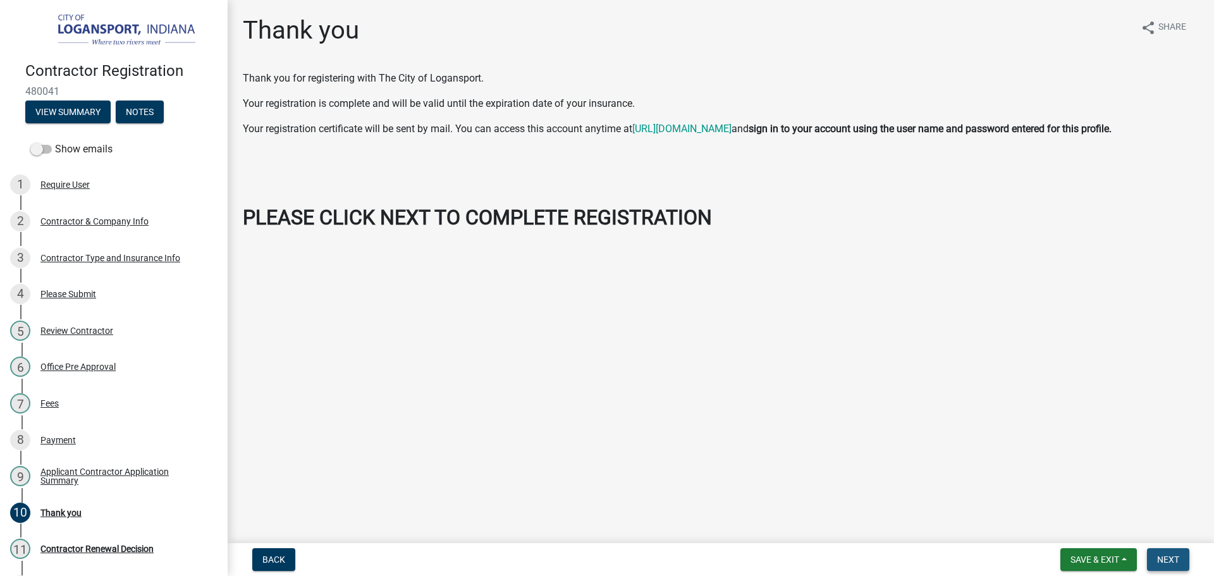
click at [1177, 557] on span "Next" at bounding box center [1168, 560] width 22 height 10
